Goal: Information Seeking & Learning: Check status

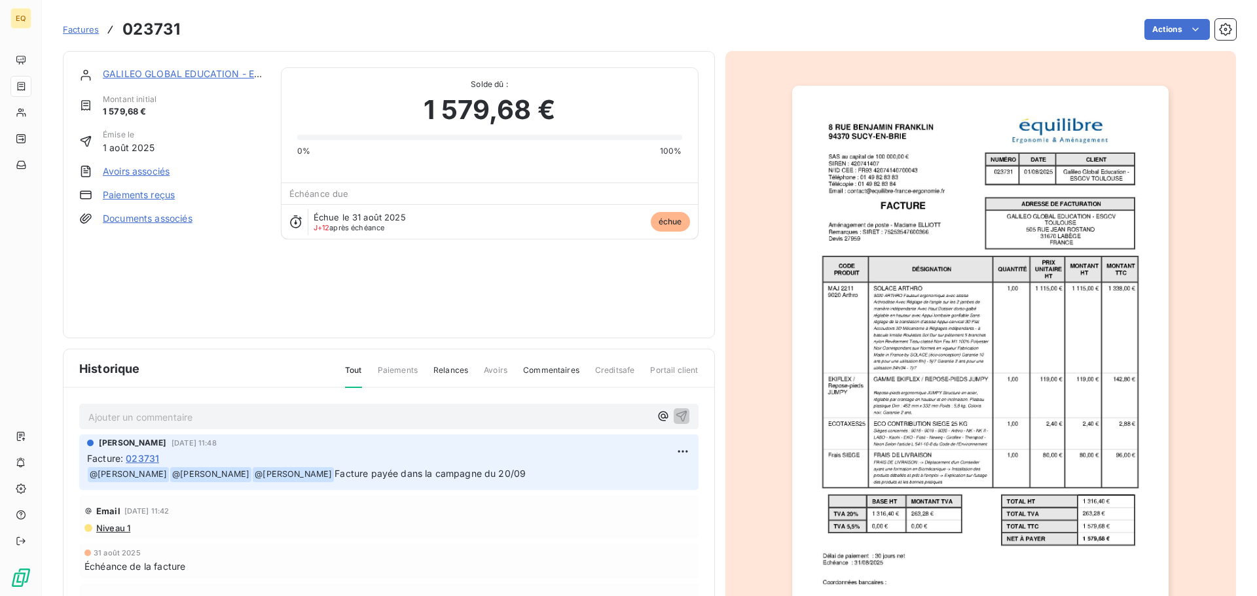
click at [85, 28] on span "Factures" at bounding box center [81, 29] width 36 height 10
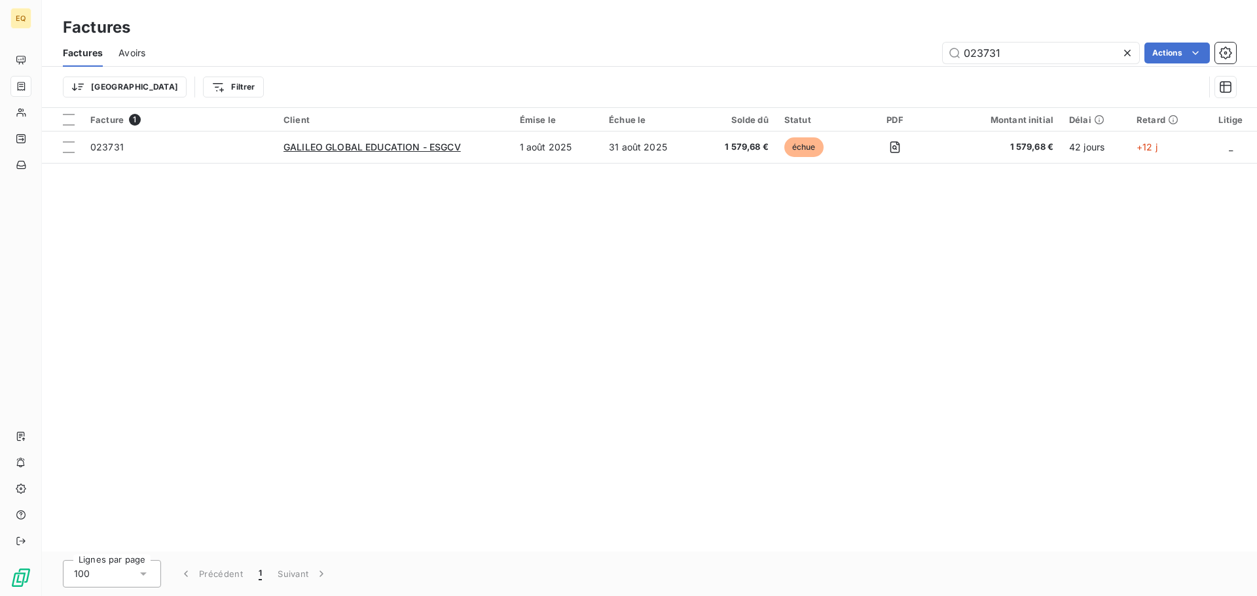
drag, startPoint x: 1014, startPoint y: 54, endPoint x: 939, endPoint y: 55, distance: 75.9
click at [939, 55] on div "023731 Actions" at bounding box center [698, 53] width 1075 height 21
type input "023827"
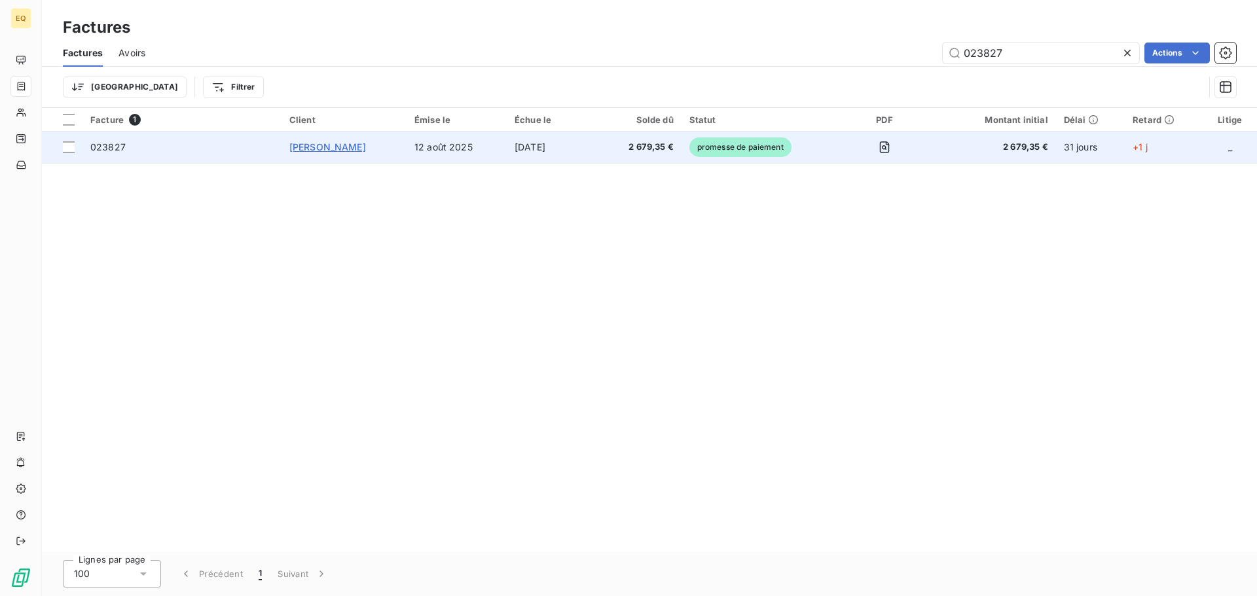
click at [353, 151] on span "[PERSON_NAME]" at bounding box center [327, 146] width 77 height 11
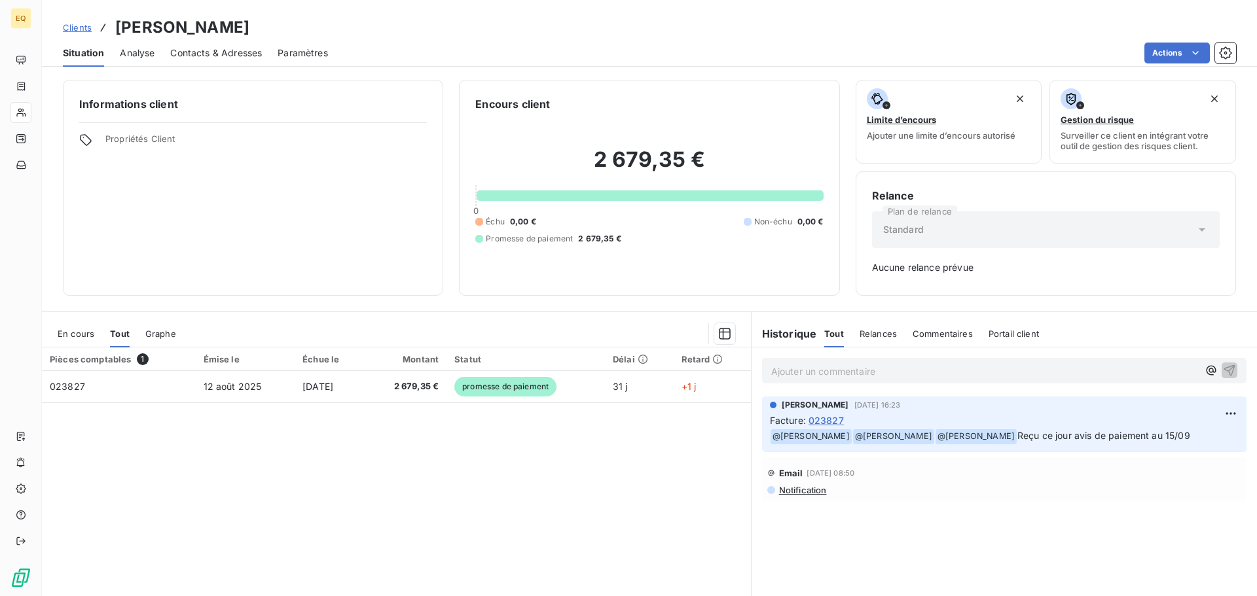
click at [86, 29] on span "Clients" at bounding box center [77, 27] width 29 height 10
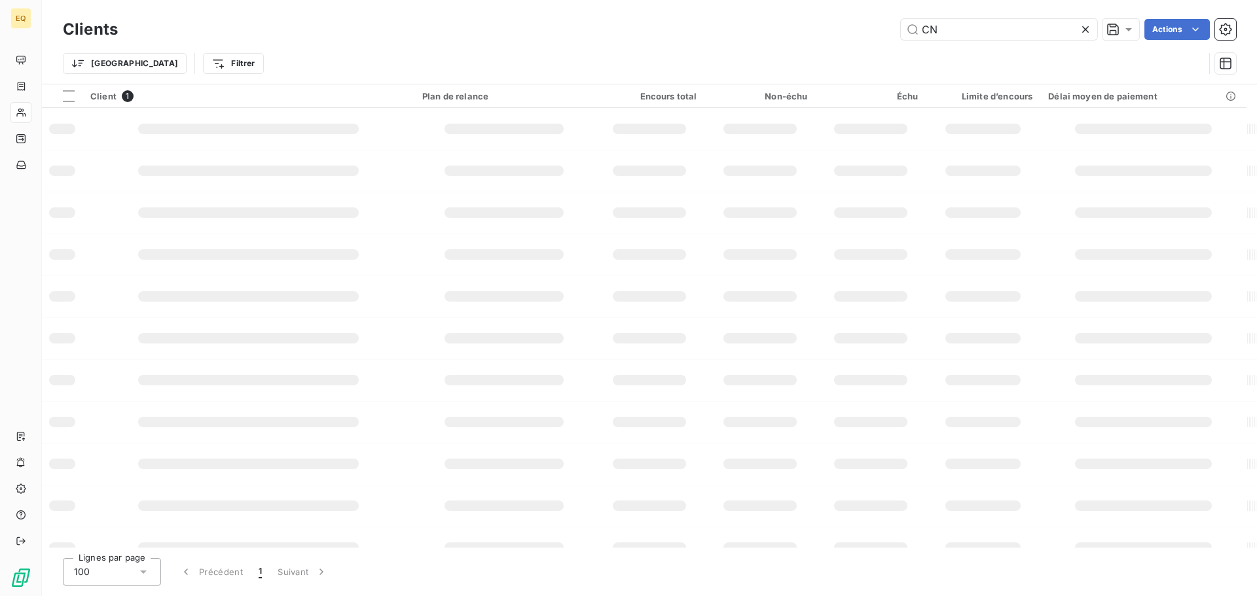
type input "C"
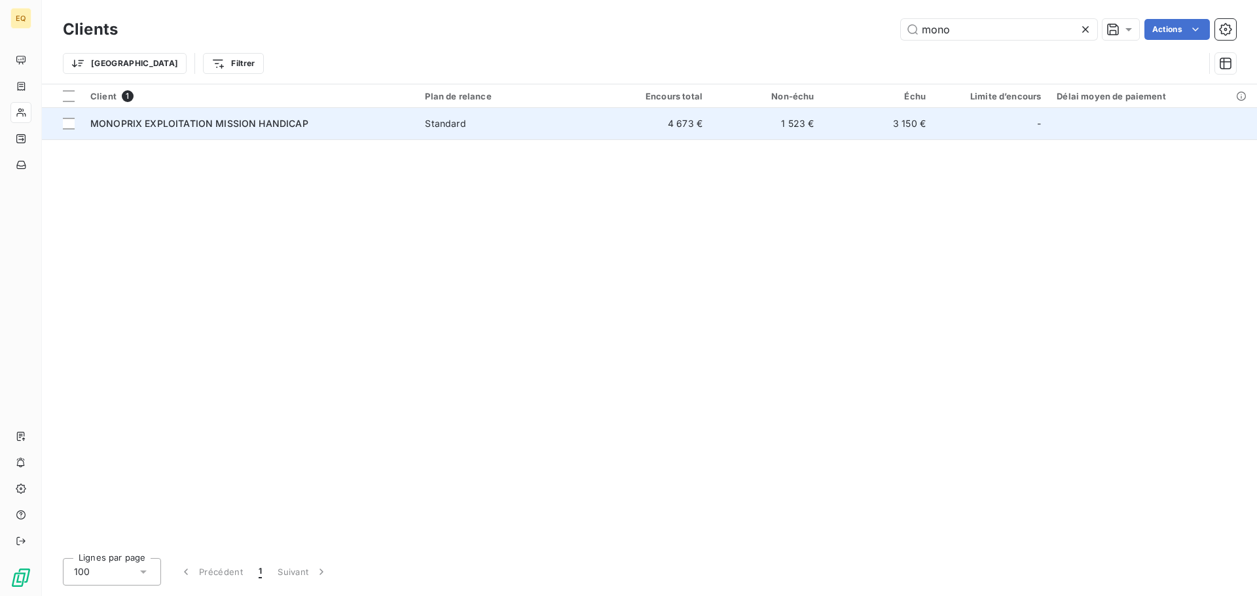
type input "mono"
click at [376, 124] on div "MONOPRIX EXPLOITATION MISSION HANDICAP" at bounding box center [249, 123] width 319 height 13
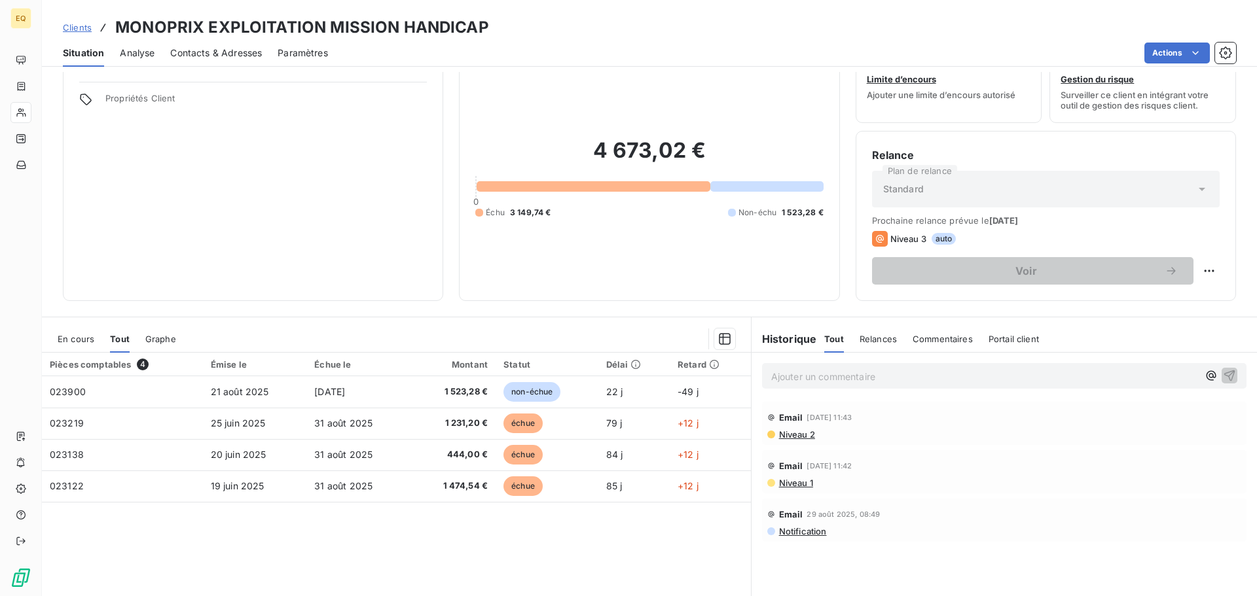
scroll to position [88, 0]
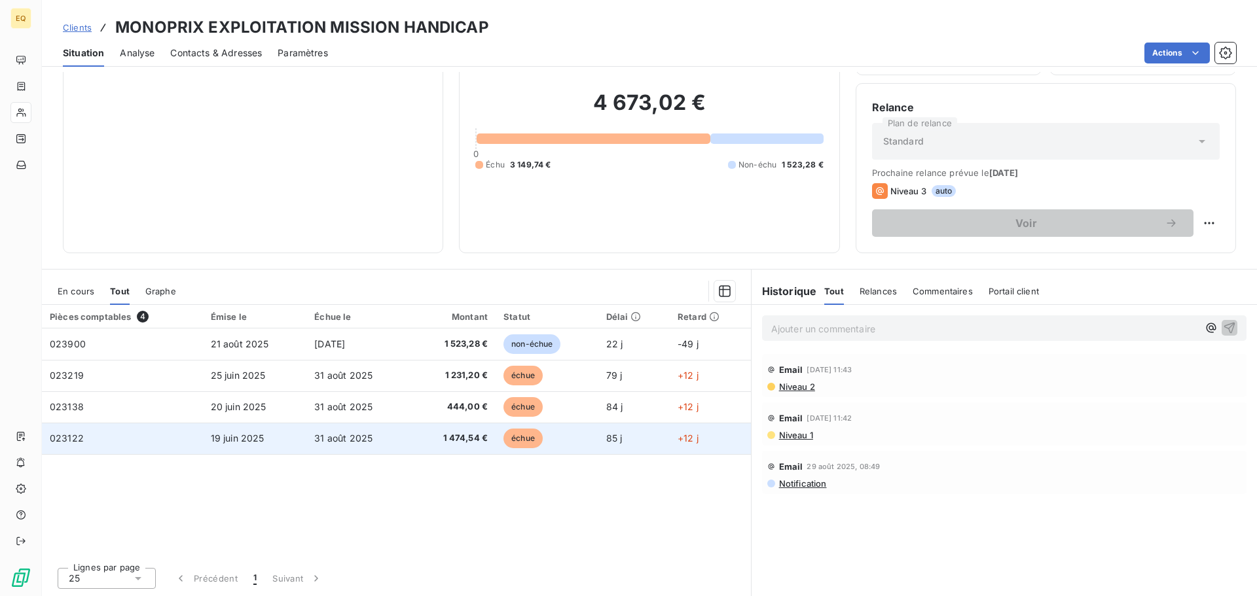
click at [359, 435] on span "31 août 2025" at bounding box center [343, 438] width 58 height 11
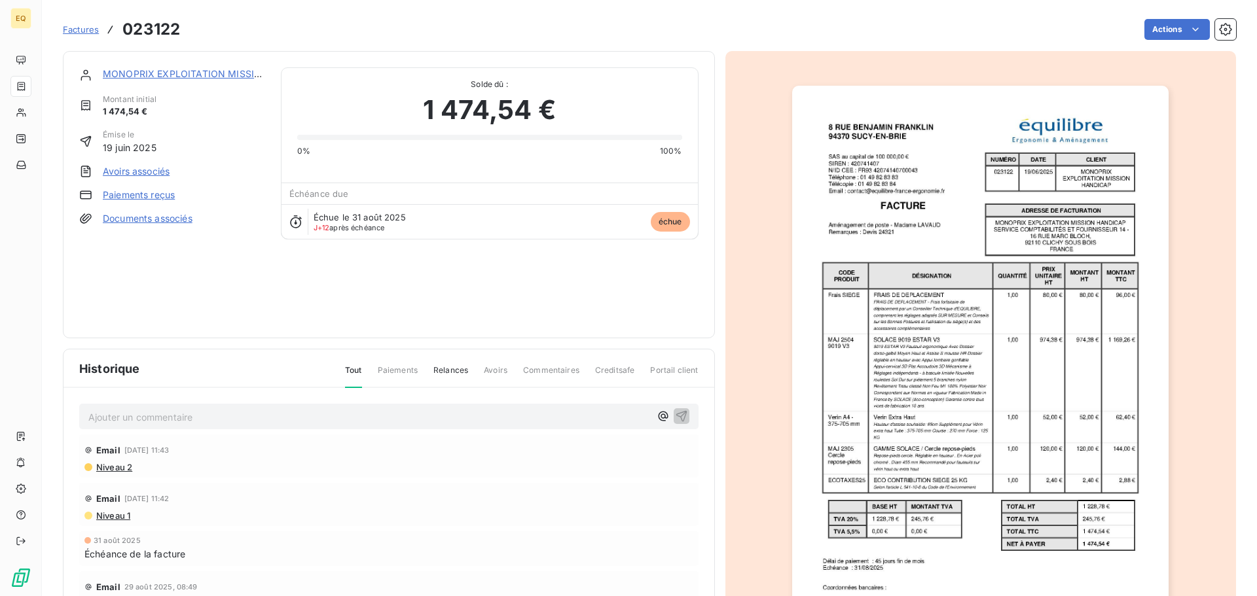
scroll to position [16, 0]
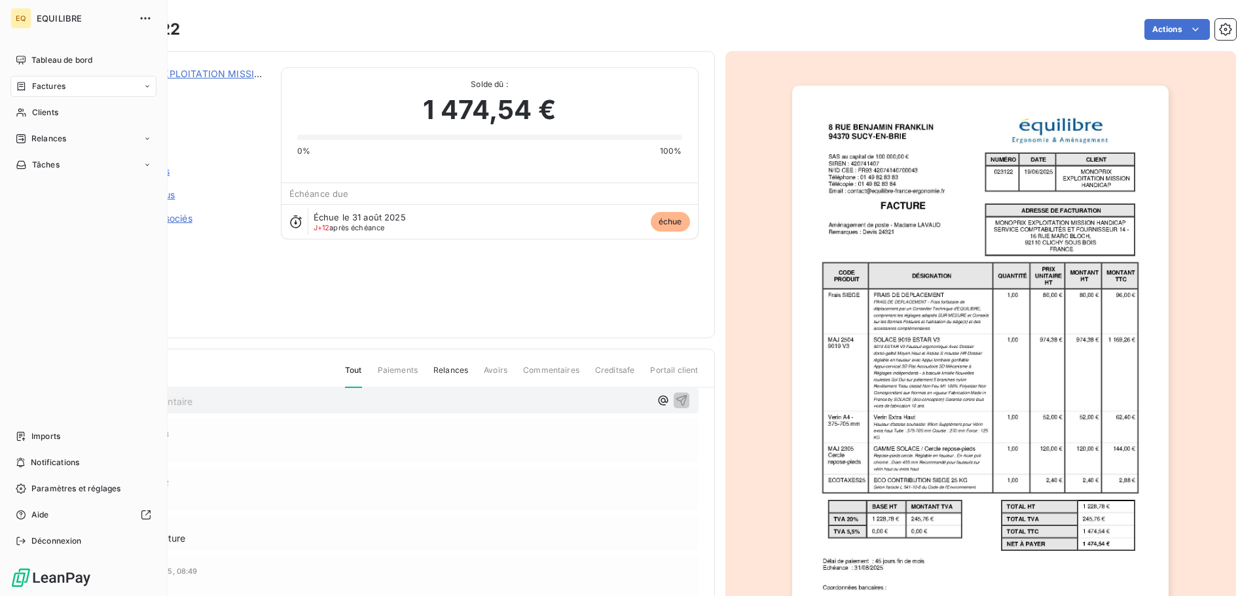
click at [67, 83] on div "Factures" at bounding box center [83, 86] width 146 height 21
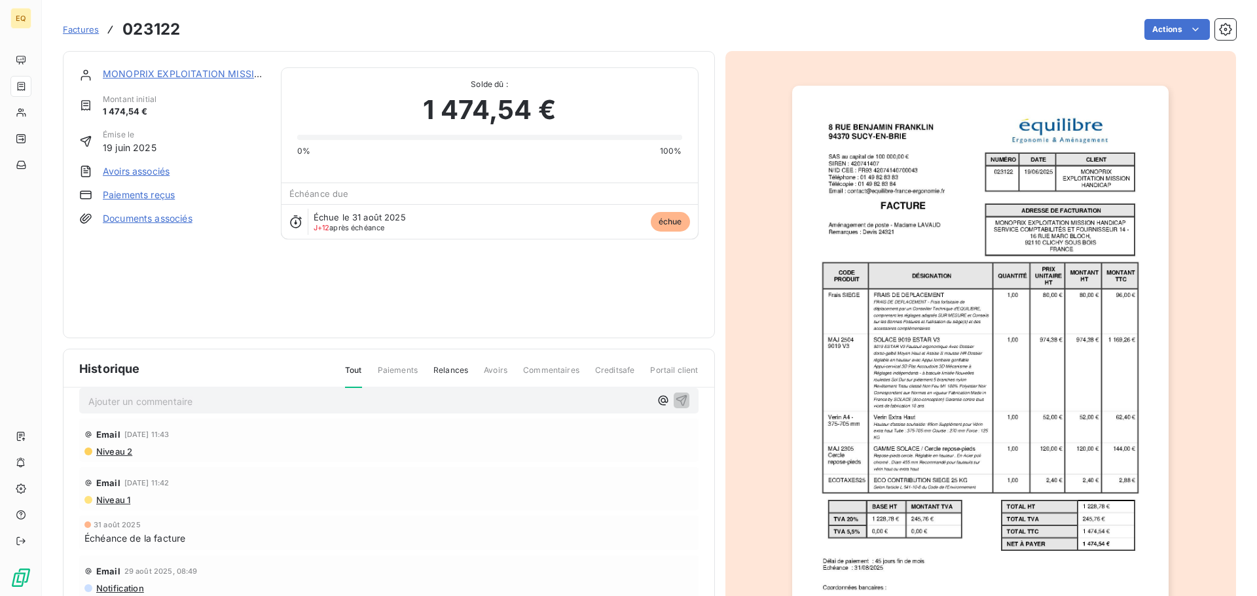
click at [94, 30] on span "Factures" at bounding box center [81, 29] width 36 height 10
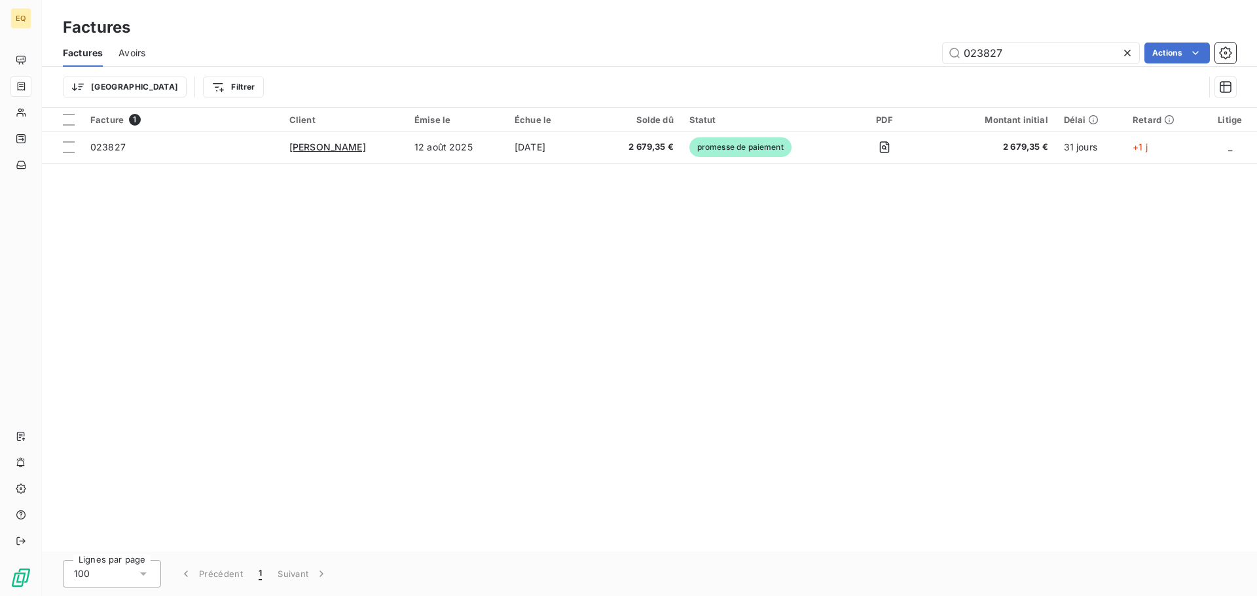
drag, startPoint x: 1021, startPoint y: 52, endPoint x: 896, endPoint y: 45, distance: 125.2
click at [896, 45] on div "023827 Actions" at bounding box center [698, 53] width 1075 height 21
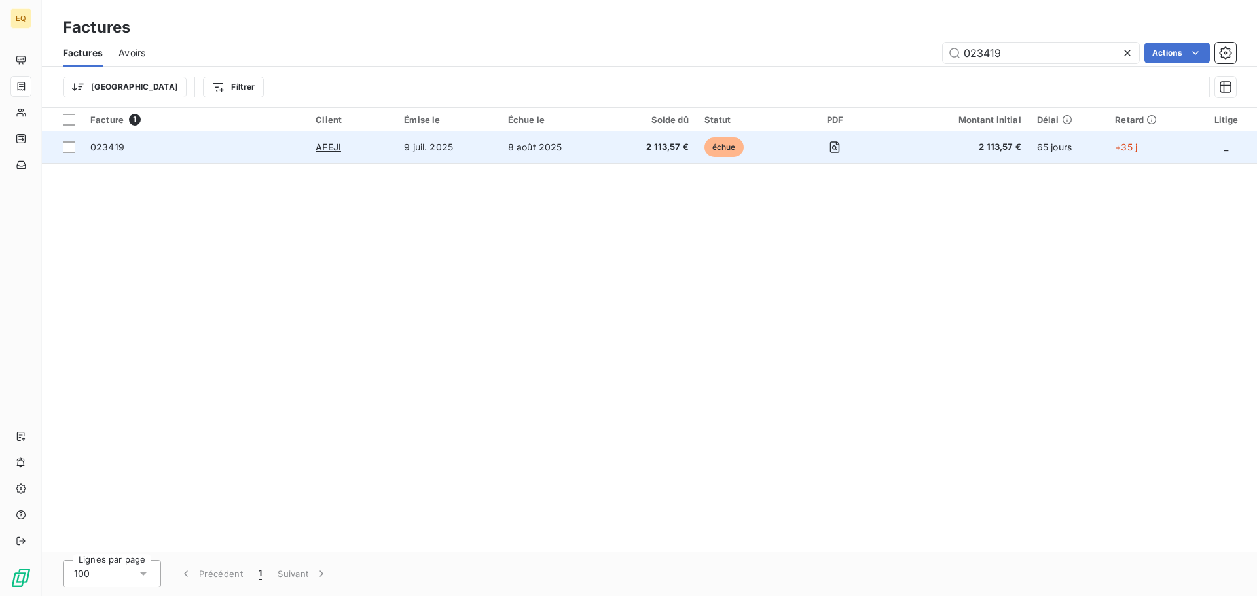
type input "023419"
click at [426, 149] on td "9 juil. 2025" at bounding box center [448, 147] width 104 height 31
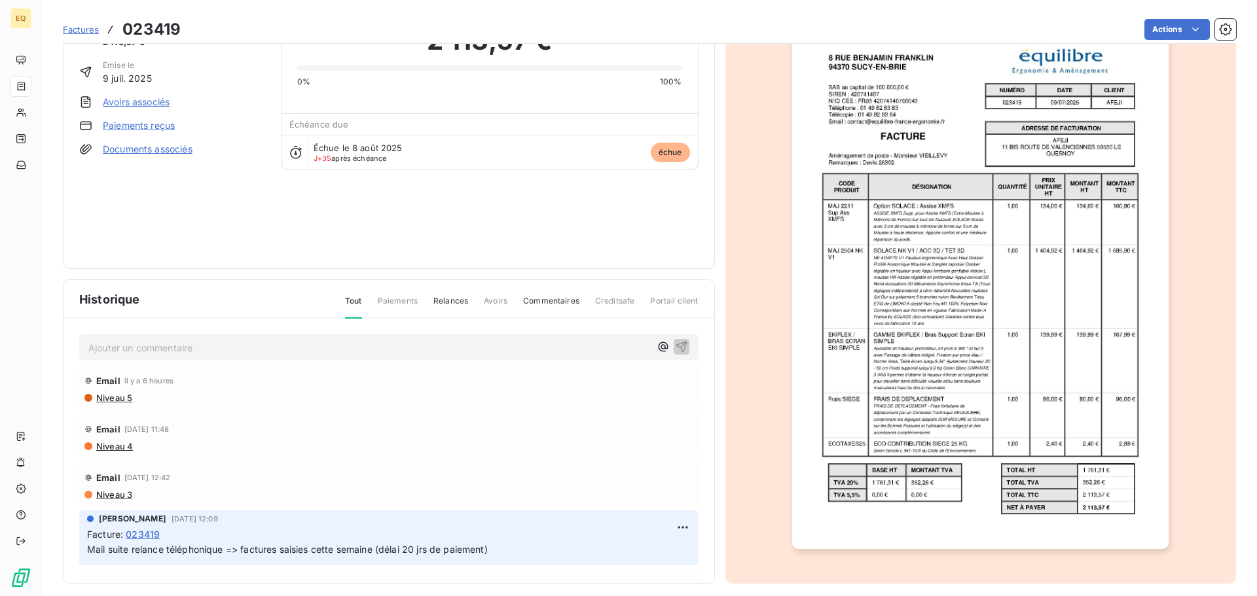
scroll to position [79, 0]
